Goal: Navigation & Orientation: Understand site structure

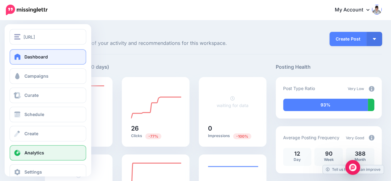
click at [38, 153] on span "Analytics" at bounding box center [34, 152] width 20 height 5
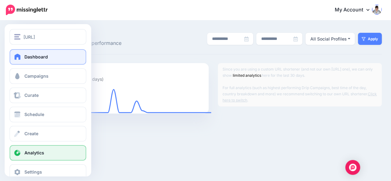
click at [17, 54] on span at bounding box center [18, 57] width 8 height 6
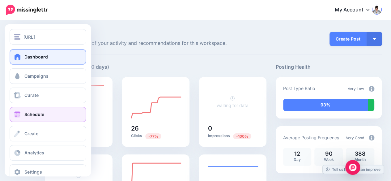
click at [25, 110] on link "Schedule" at bounding box center [48, 114] width 77 height 15
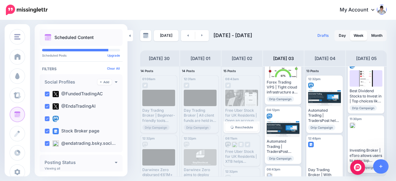
scroll to position [257, 0]
